Goal: Find specific page/section: Find specific page/section

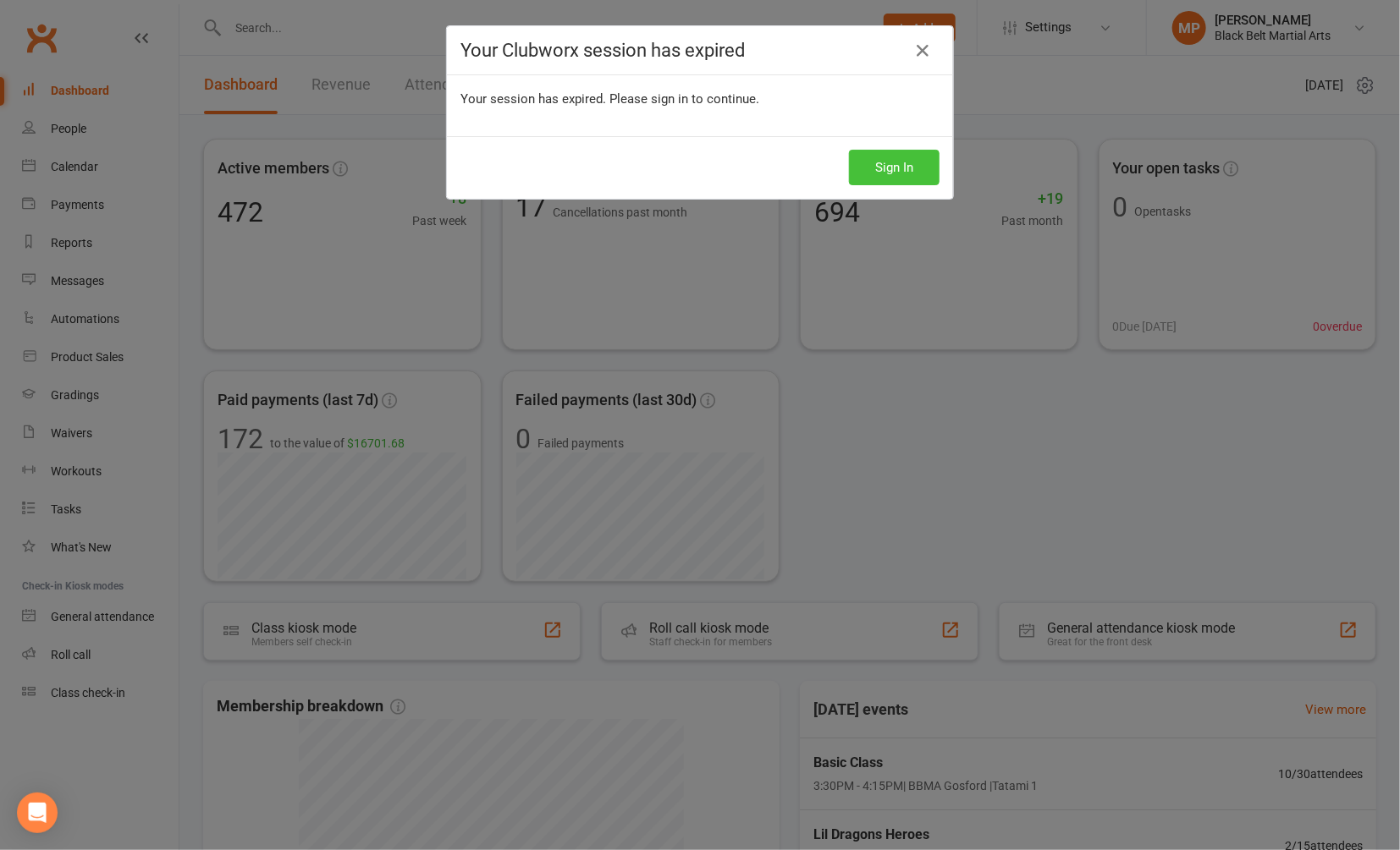
click at [882, 166] on button "Sign In" at bounding box center [894, 168] width 91 height 36
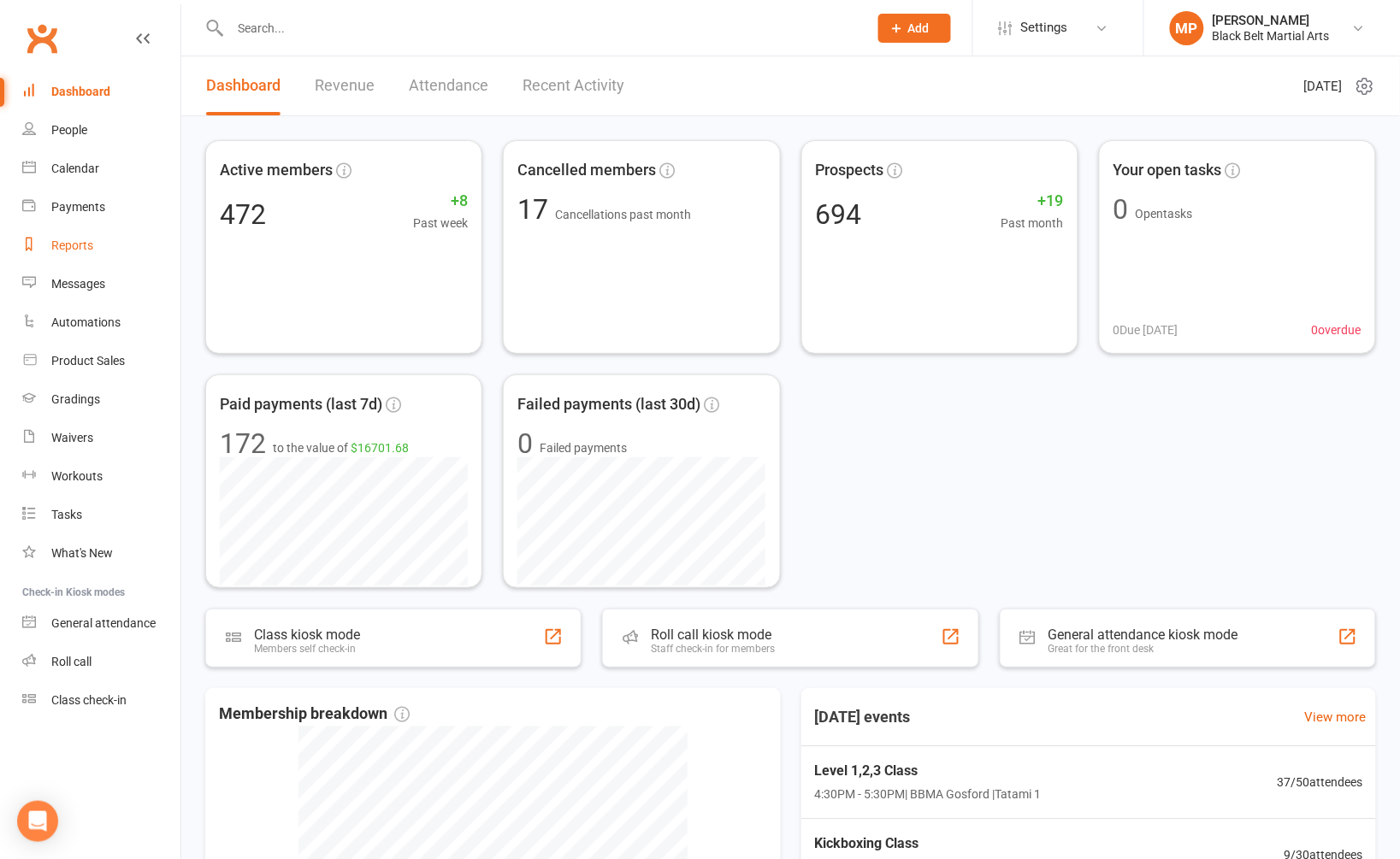
click at [75, 252] on link "Reports" at bounding box center [101, 245] width 158 height 39
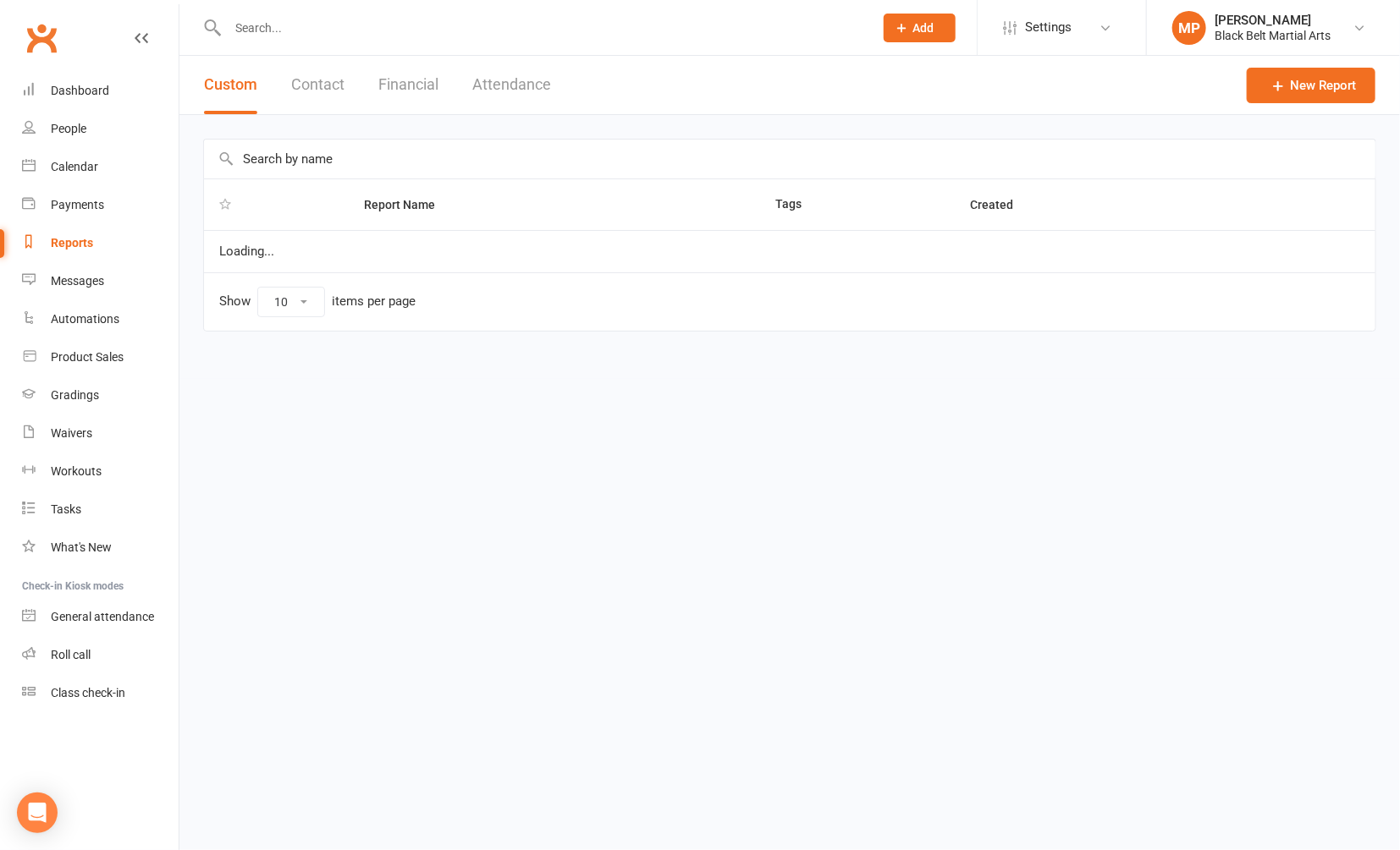
select select "100"
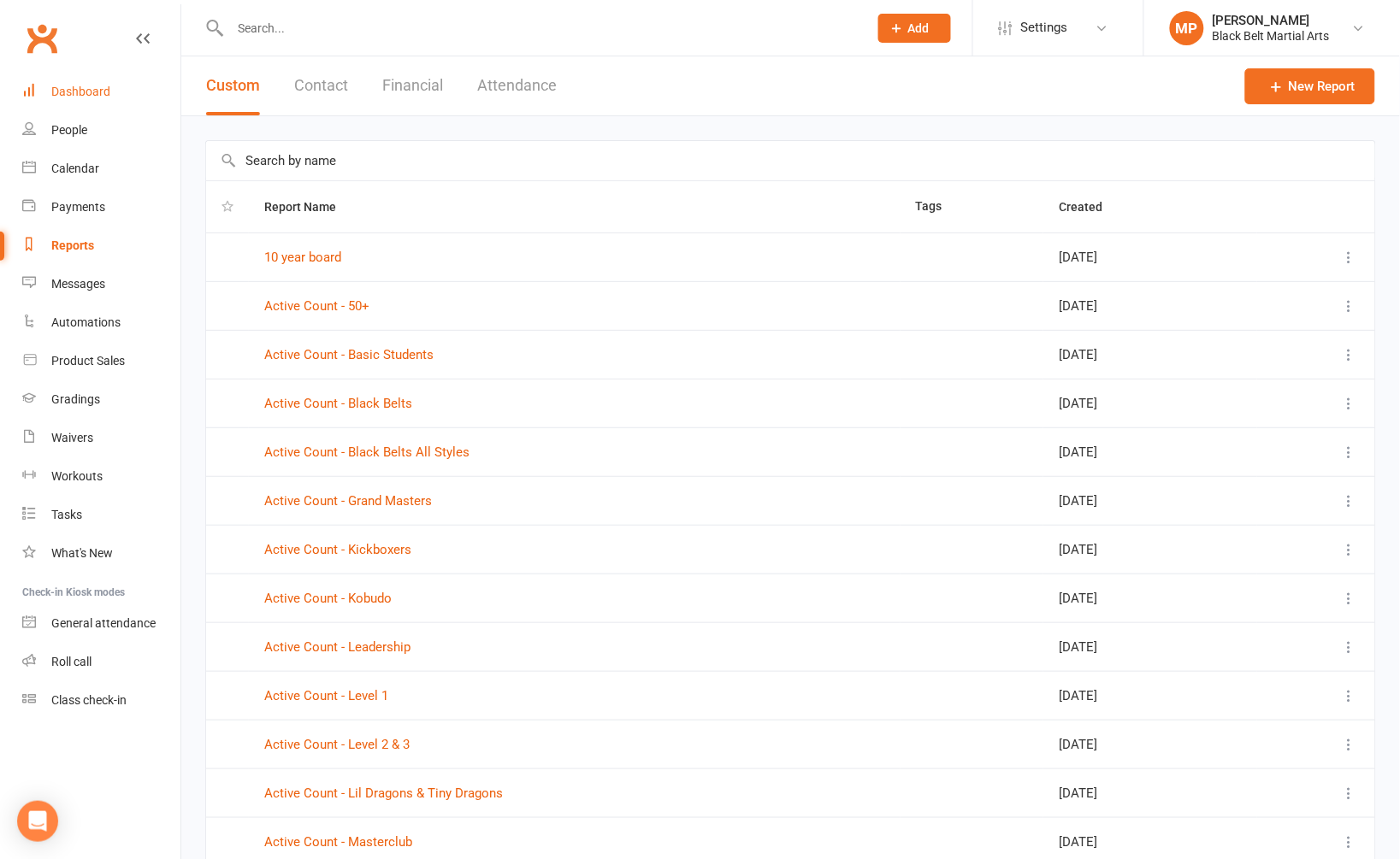
click at [100, 99] on link "Dashboard" at bounding box center [101, 92] width 158 height 39
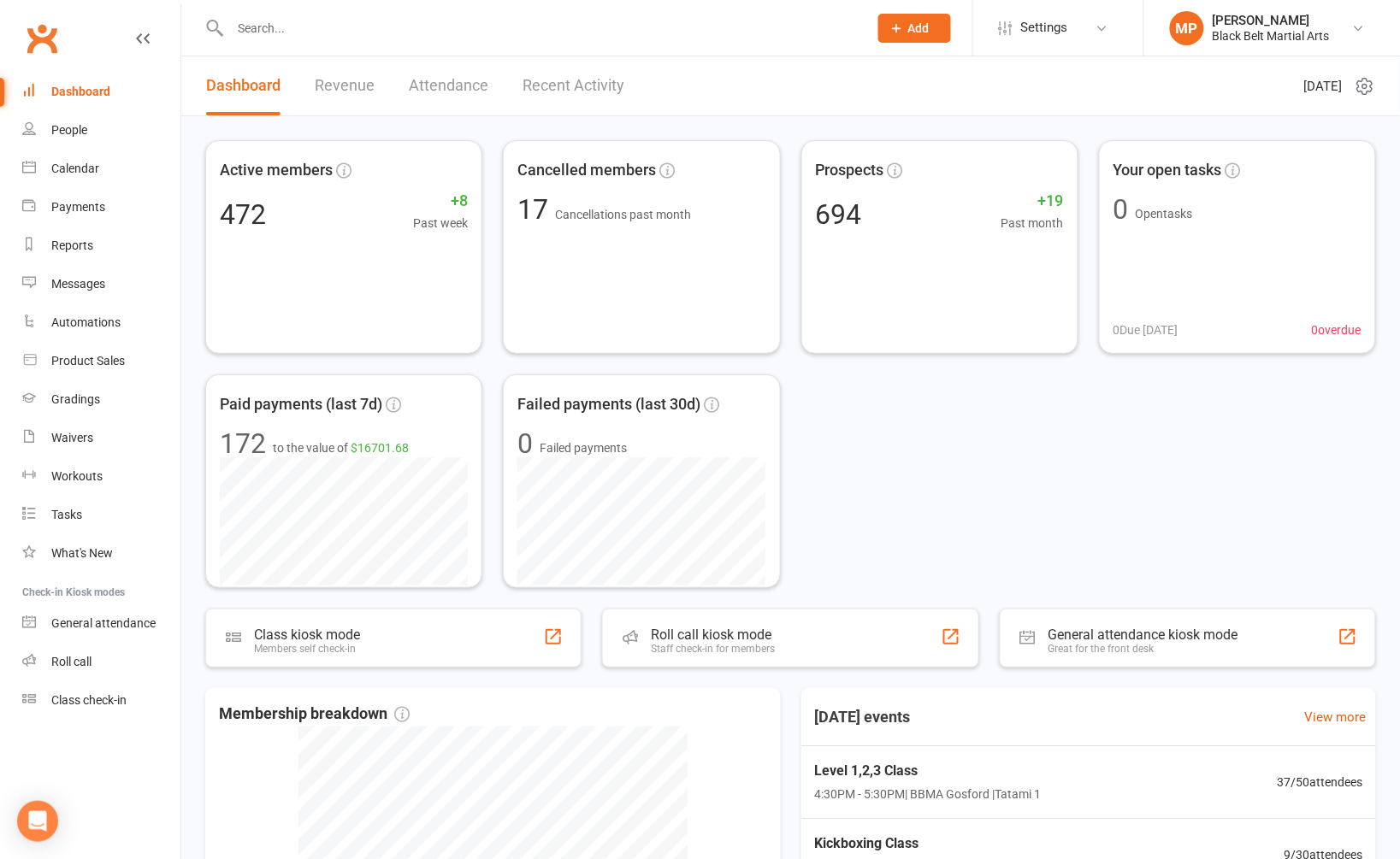
click at [82, 81] on link "Dashboard" at bounding box center [101, 92] width 158 height 39
